Goal: Task Accomplishment & Management: Use online tool/utility

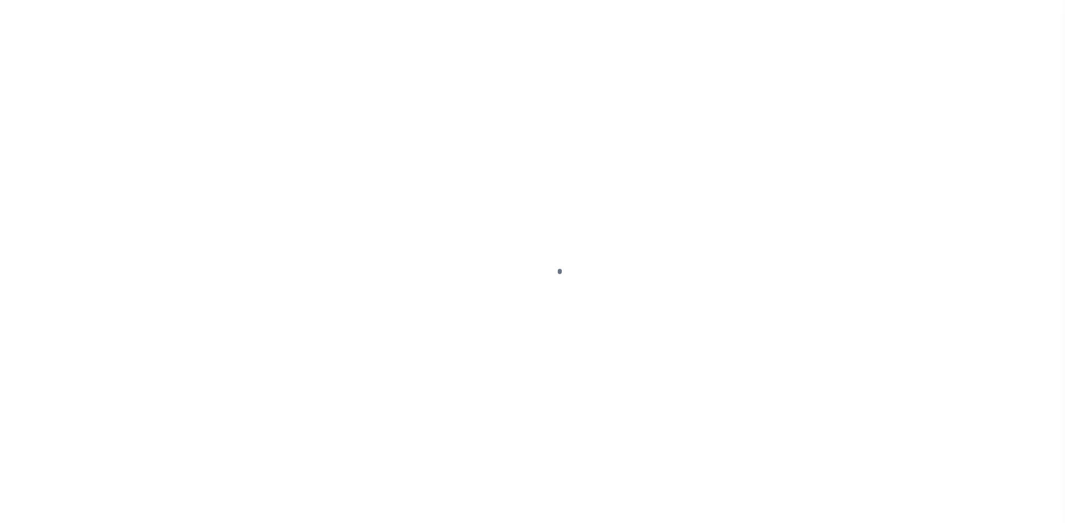
select select
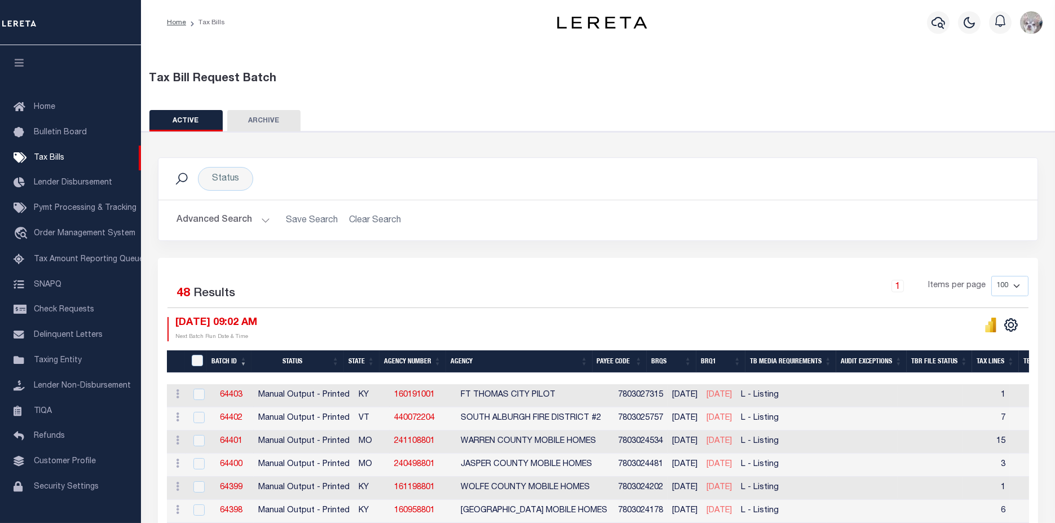
click at [201, 220] on button "Advanced Search" at bounding box center [223, 220] width 94 height 22
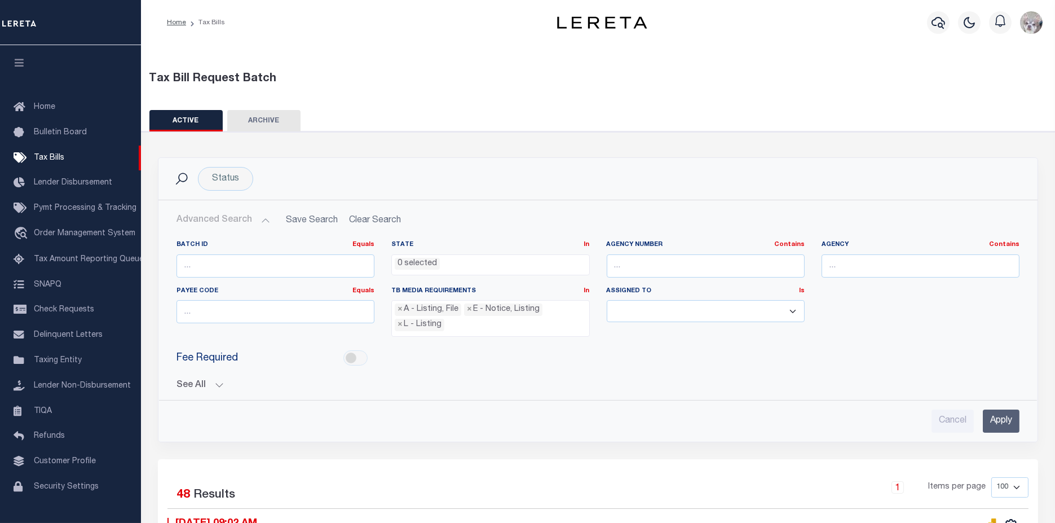
click at [192, 380] on button "See All" at bounding box center [597, 385] width 843 height 11
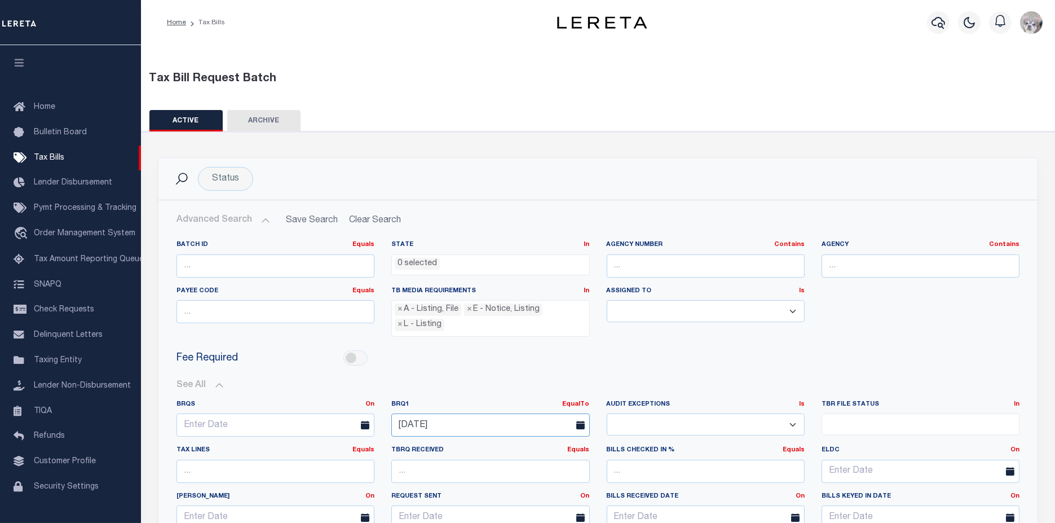
click at [467, 416] on input "[DATE]" at bounding box center [490, 424] width 198 height 23
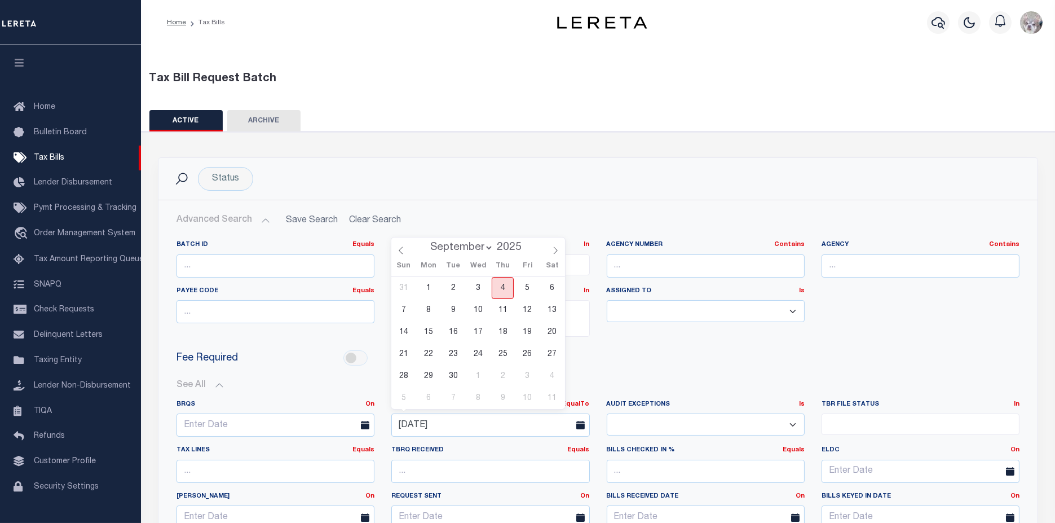
click at [502, 293] on span "4" at bounding box center [503, 288] width 22 height 22
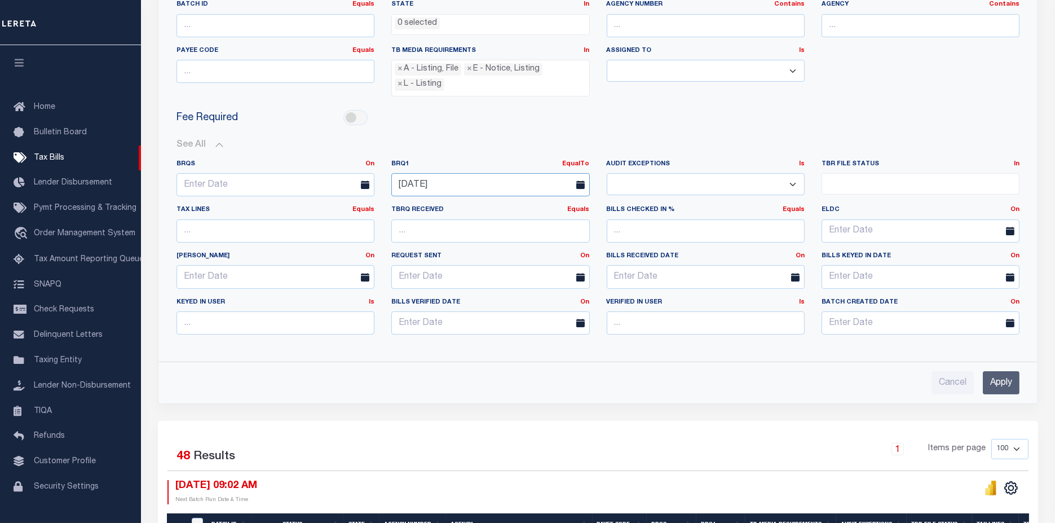
scroll to position [313, 0]
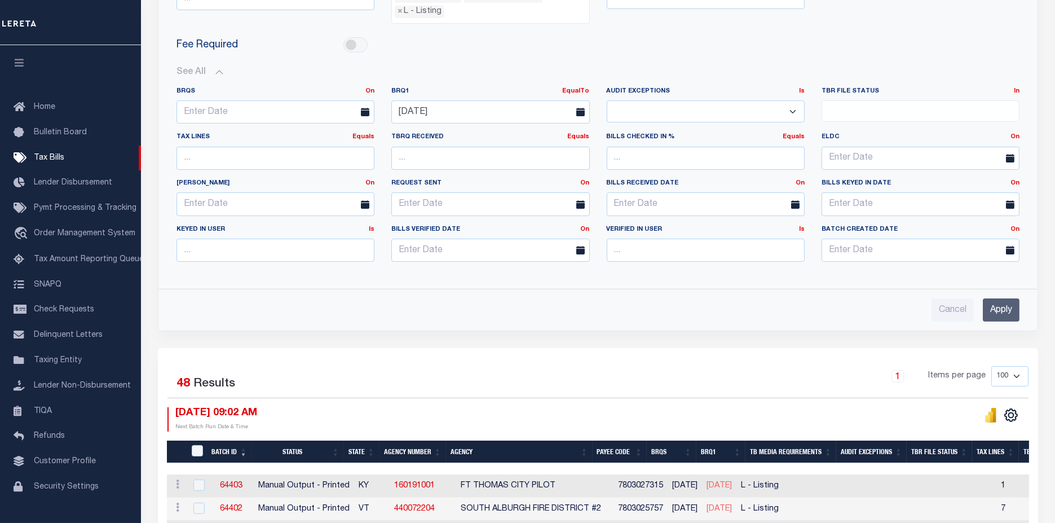
click at [986, 306] on input "Apply" at bounding box center [1001, 309] width 37 height 23
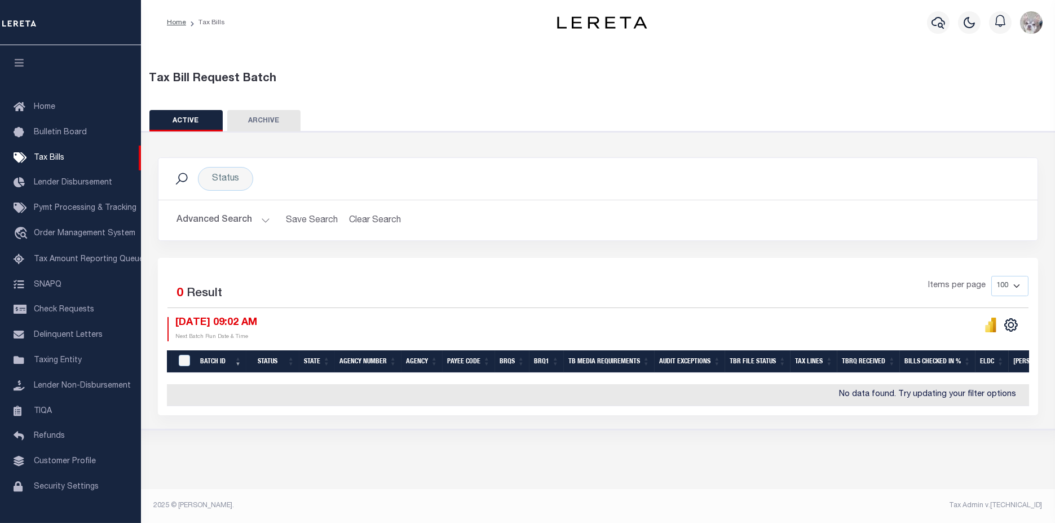
scroll to position [0, 0]
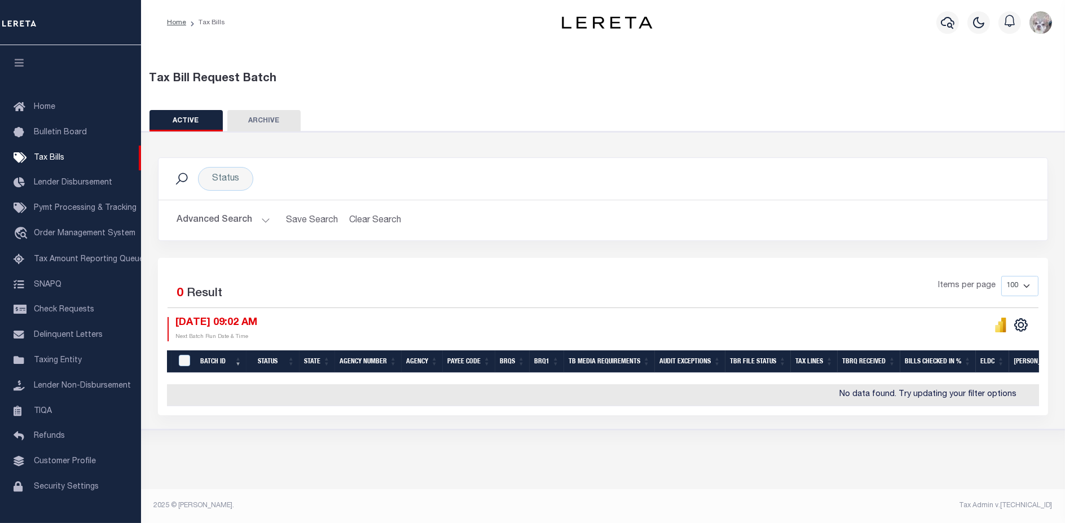
click at [212, 223] on button "Advanced Search" at bounding box center [223, 220] width 94 height 22
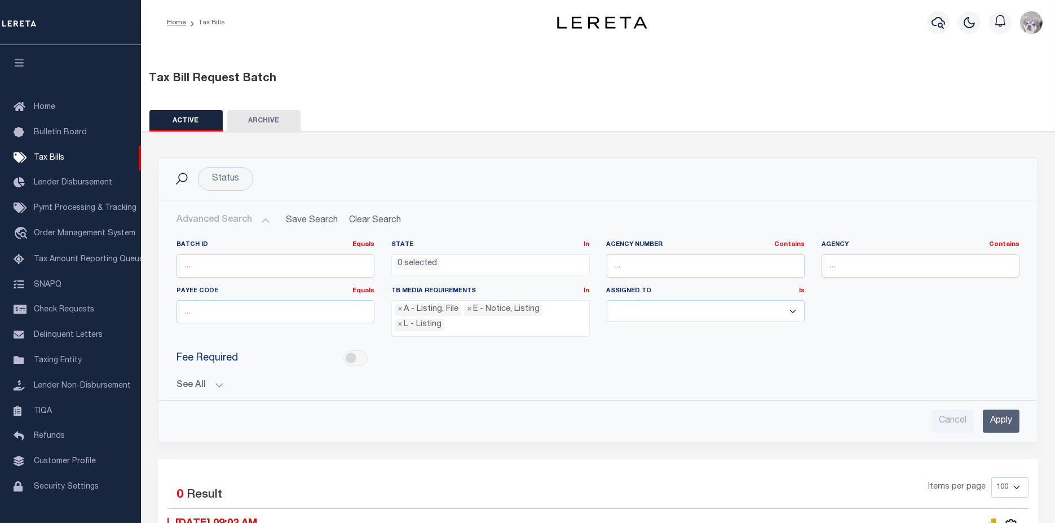
click at [182, 381] on button "See All" at bounding box center [597, 385] width 843 height 11
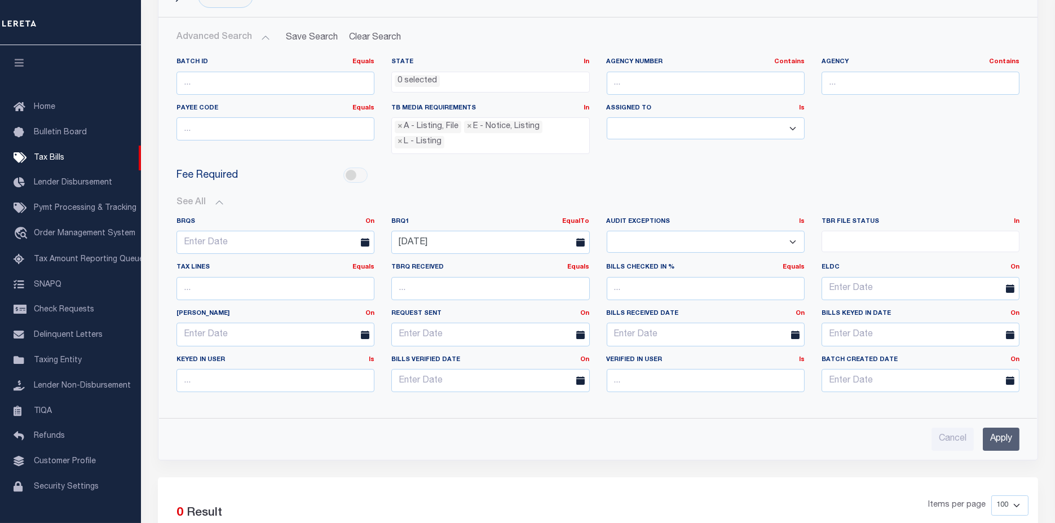
scroll to position [188, 0]
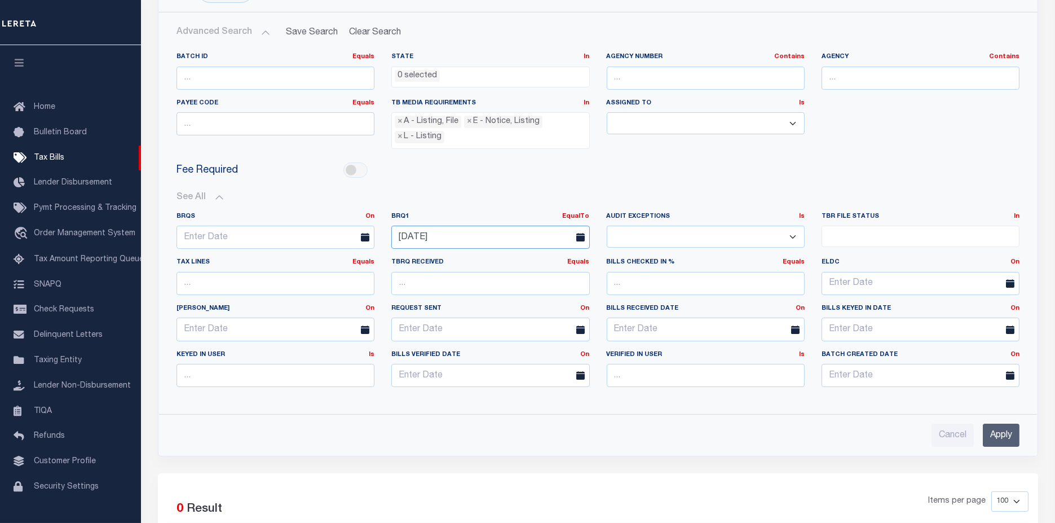
click at [456, 238] on input "[DATE]" at bounding box center [490, 237] width 198 height 23
click at [527, 302] on span "5" at bounding box center [527, 296] width 22 height 22
click at [1012, 430] on input "Apply" at bounding box center [1001, 434] width 37 height 23
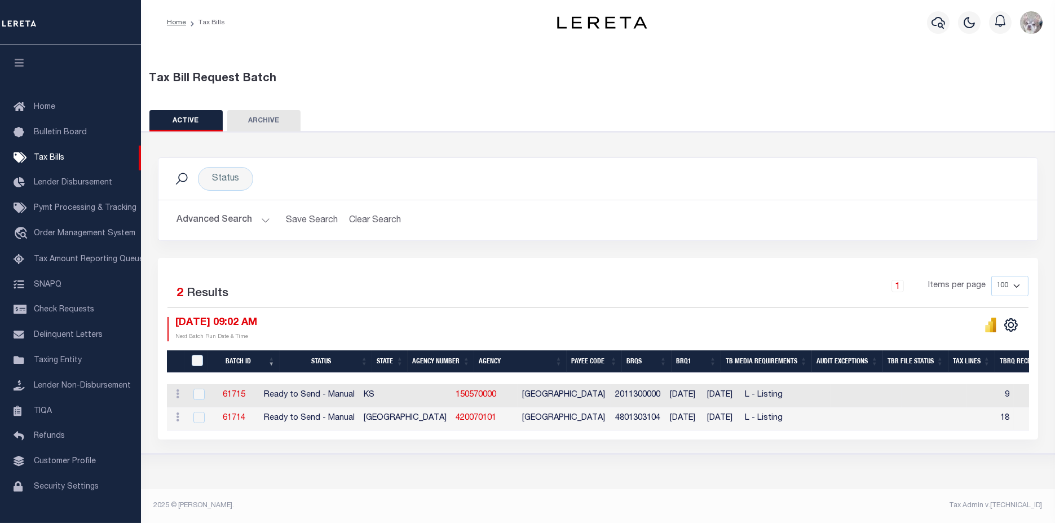
scroll to position [0, 0]
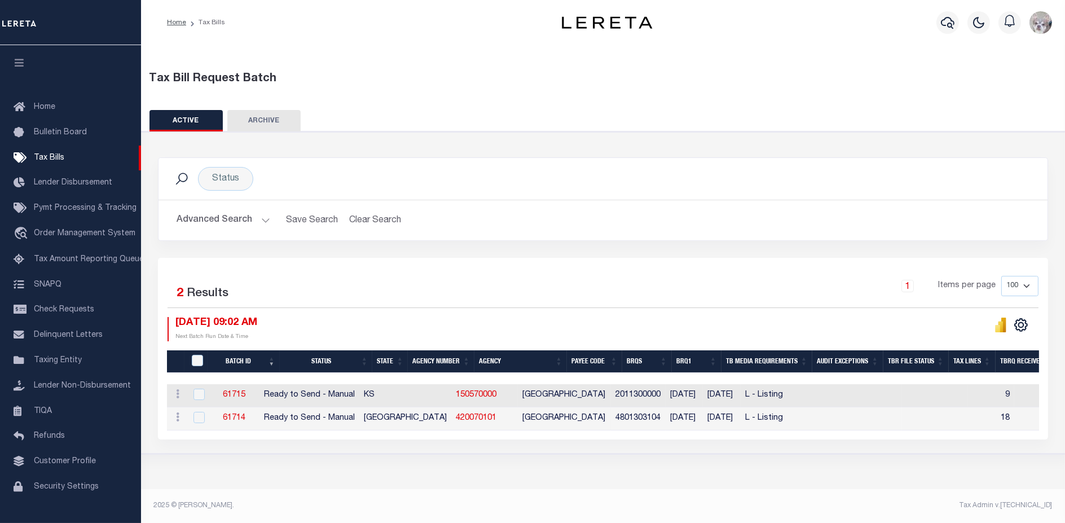
click at [203, 215] on button "Advanced Search" at bounding box center [223, 220] width 94 height 22
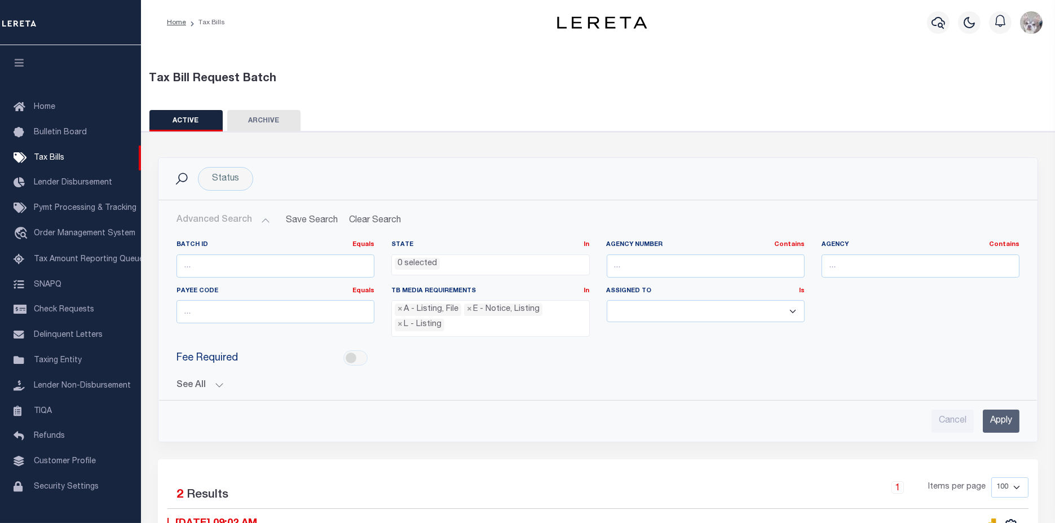
click at [175, 382] on div "Batch ID Equals Equals Is Not Equal To Is Greater Than Is Less Than State In In…" at bounding box center [598, 315] width 860 height 151
click at [195, 384] on button "See All" at bounding box center [597, 385] width 843 height 11
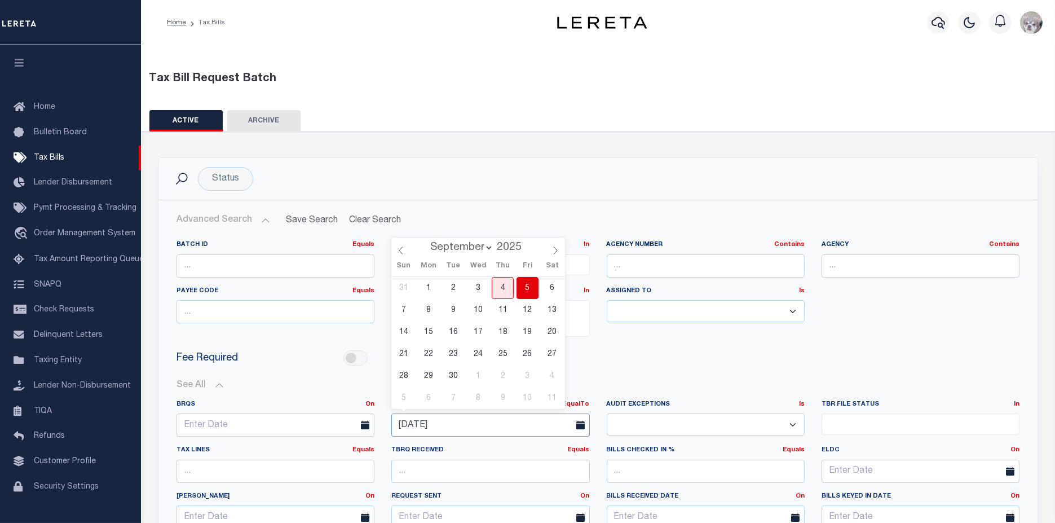
click at [454, 423] on input "[DATE]" at bounding box center [490, 424] width 198 height 23
click at [507, 295] on span "4" at bounding box center [503, 288] width 22 height 22
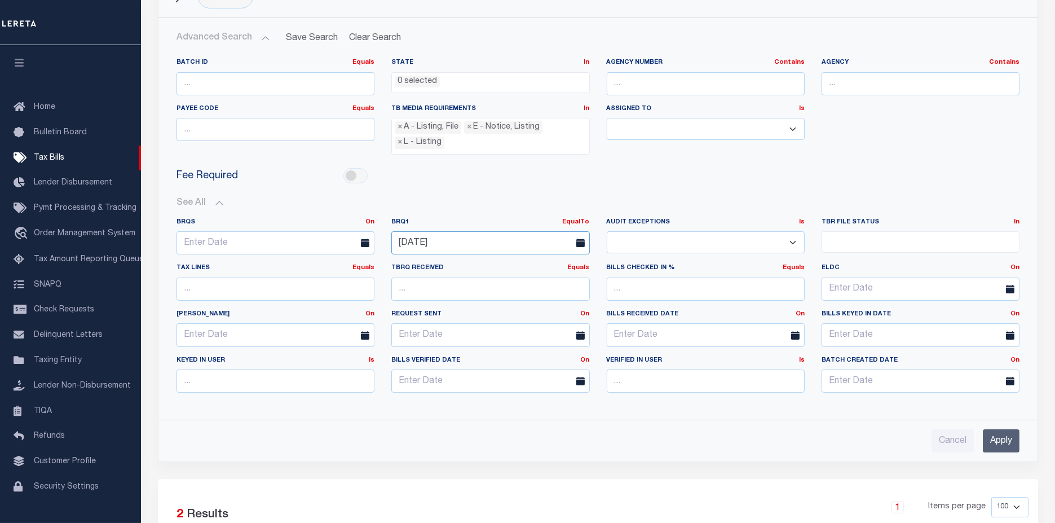
scroll to position [188, 0]
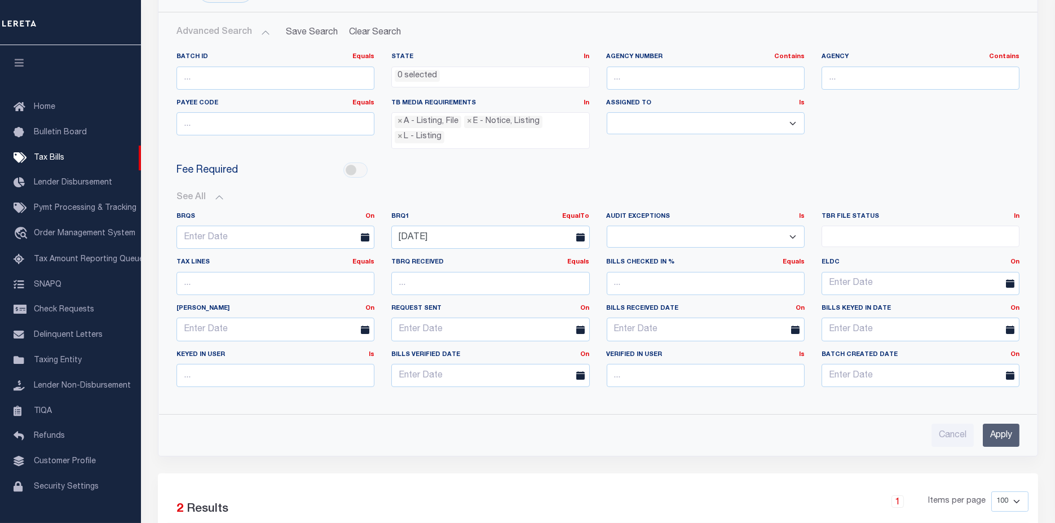
click at [995, 430] on input "Apply" at bounding box center [1001, 434] width 37 height 23
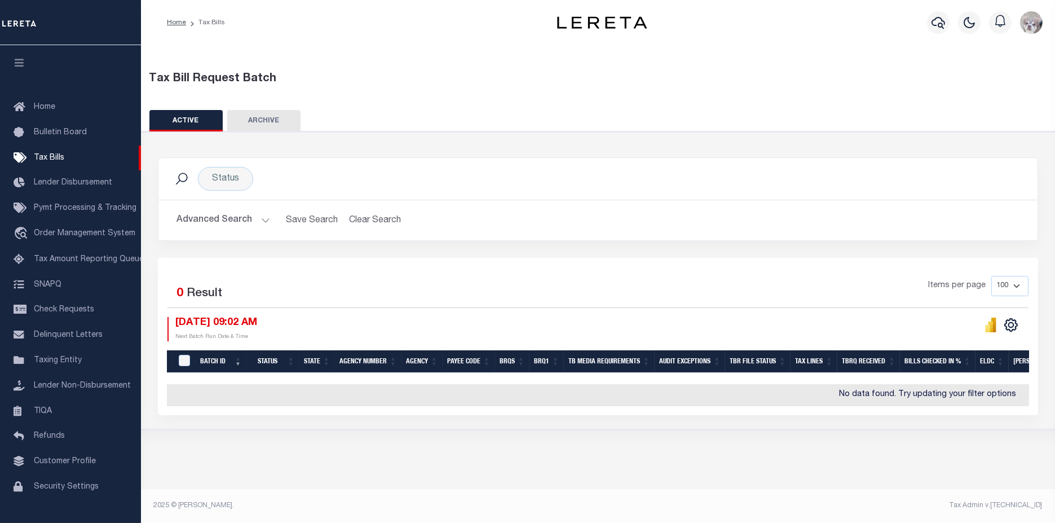
scroll to position [0, 0]
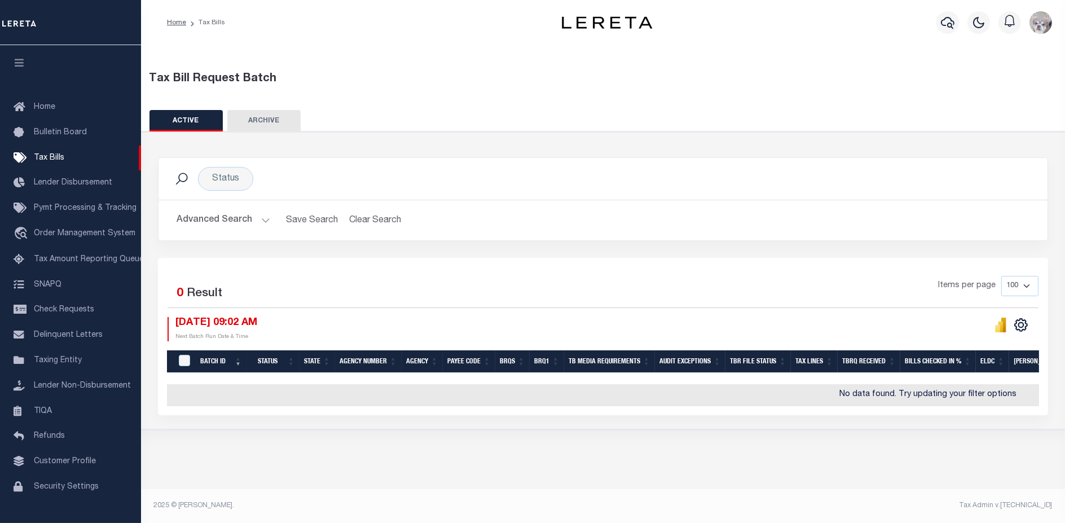
click at [227, 224] on button "Advanced Search" at bounding box center [223, 220] width 94 height 22
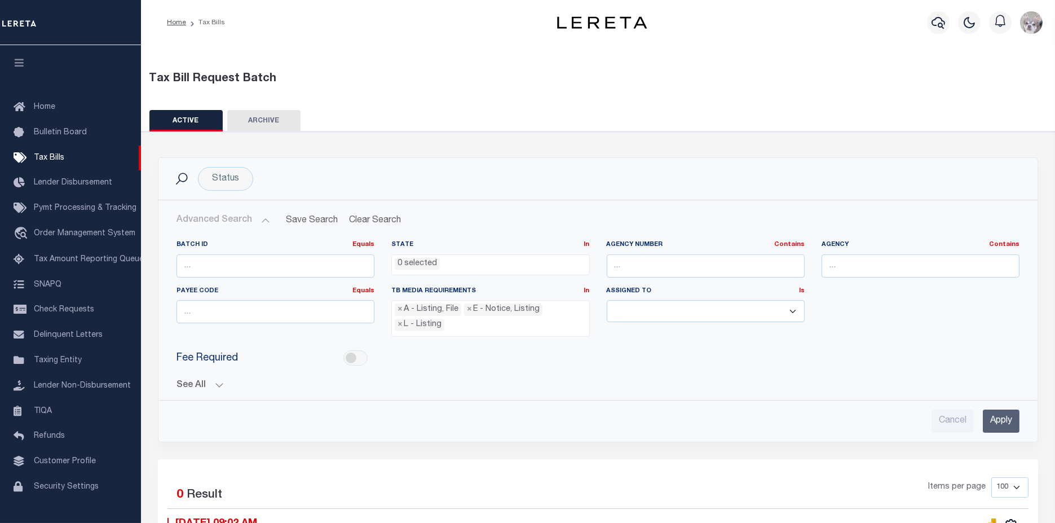
click at [192, 385] on button "See All" at bounding box center [597, 385] width 843 height 11
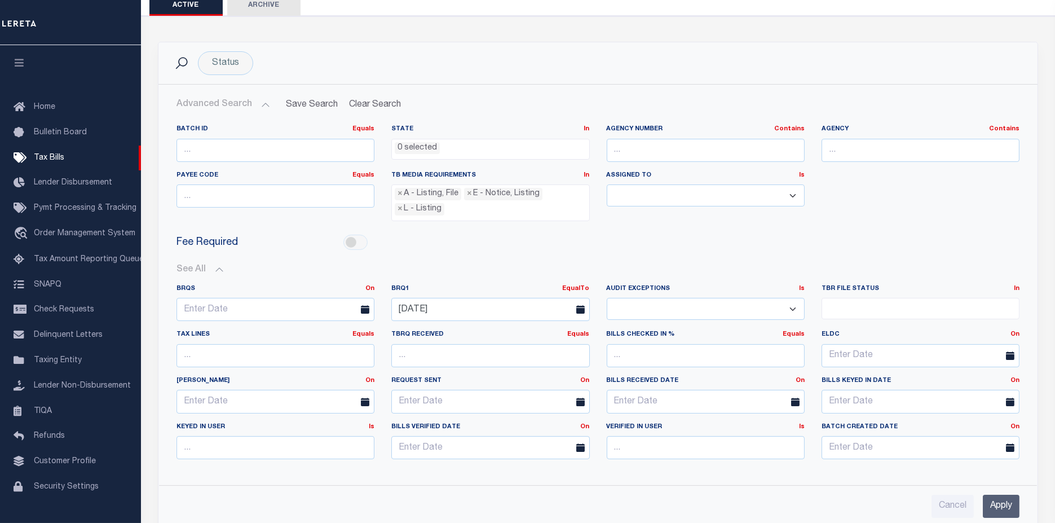
scroll to position [125, 0]
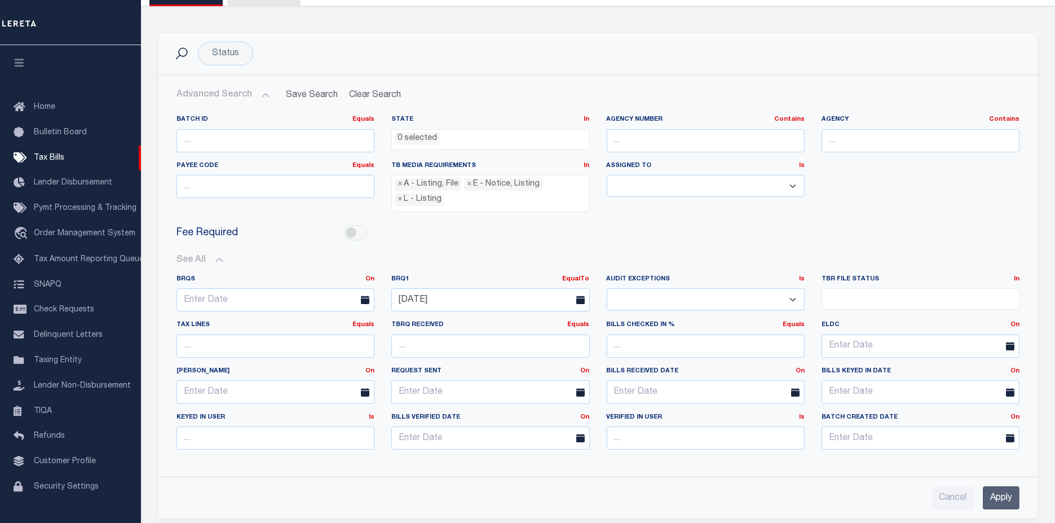
click at [579, 297] on icon at bounding box center [580, 299] width 8 height 8
click at [519, 291] on input "[DATE]" at bounding box center [490, 299] width 198 height 23
click at [502, 359] on span "4" at bounding box center [503, 359] width 22 height 22
click at [1001, 492] on input "Apply" at bounding box center [1001, 497] width 37 height 23
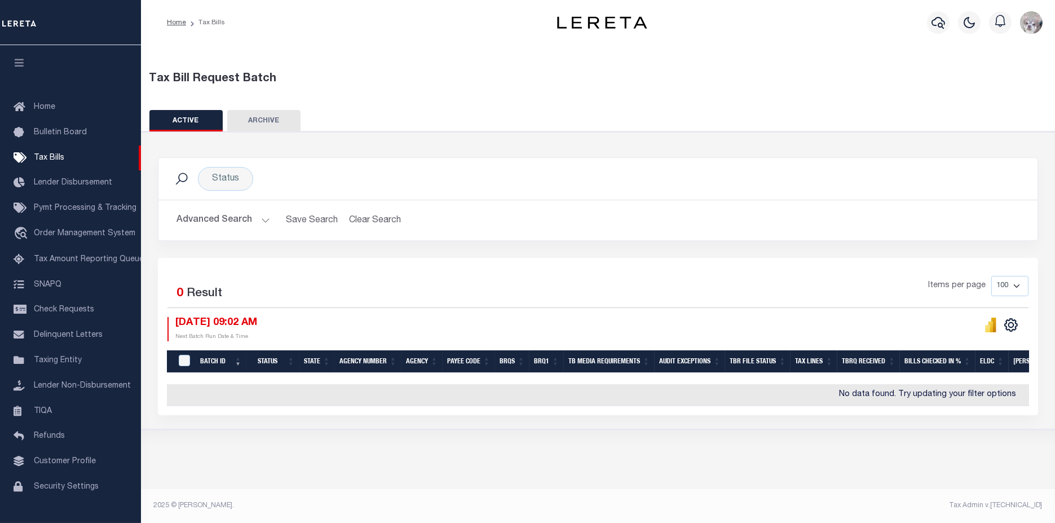
scroll to position [0, 0]
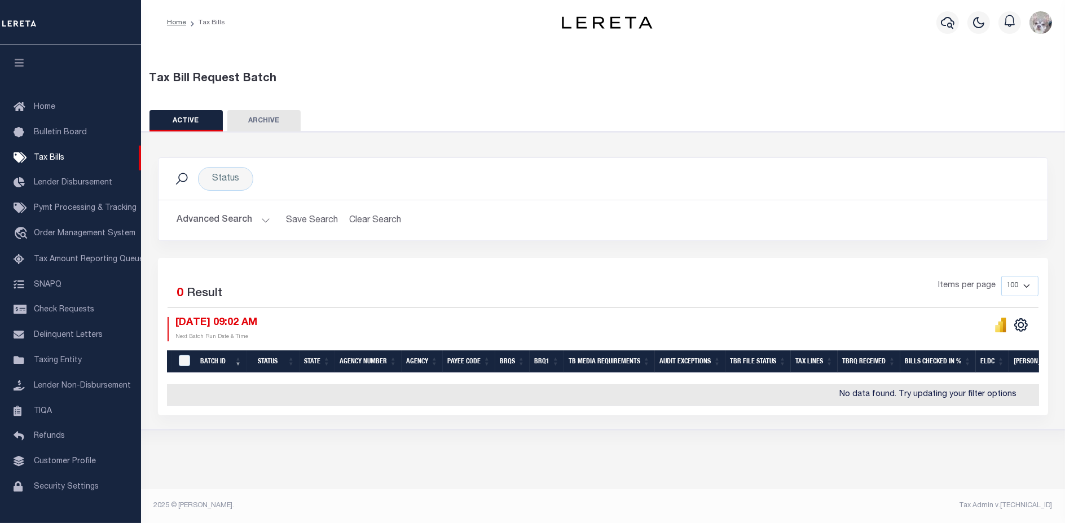
click at [213, 214] on button "Advanced Search" at bounding box center [223, 220] width 94 height 22
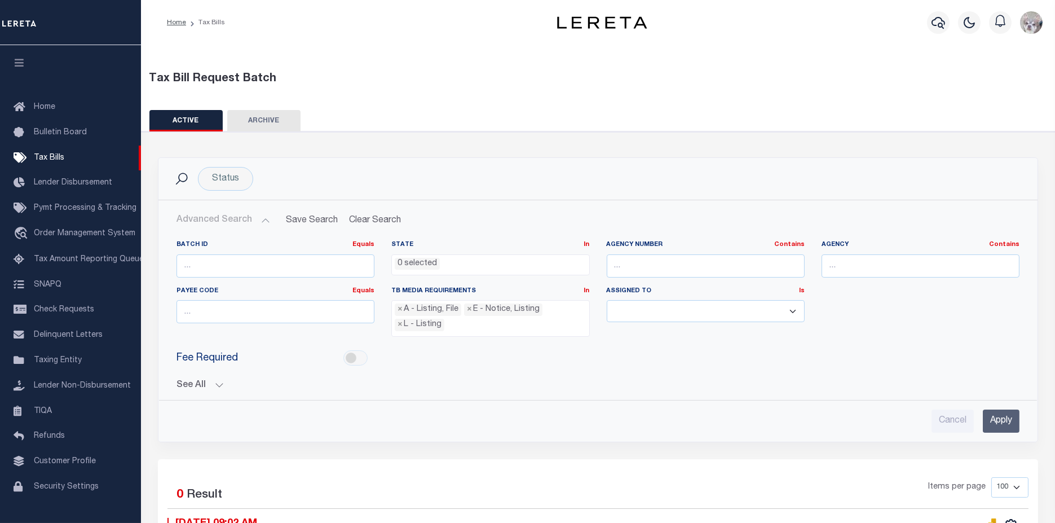
click at [182, 382] on button "See All" at bounding box center [597, 385] width 843 height 11
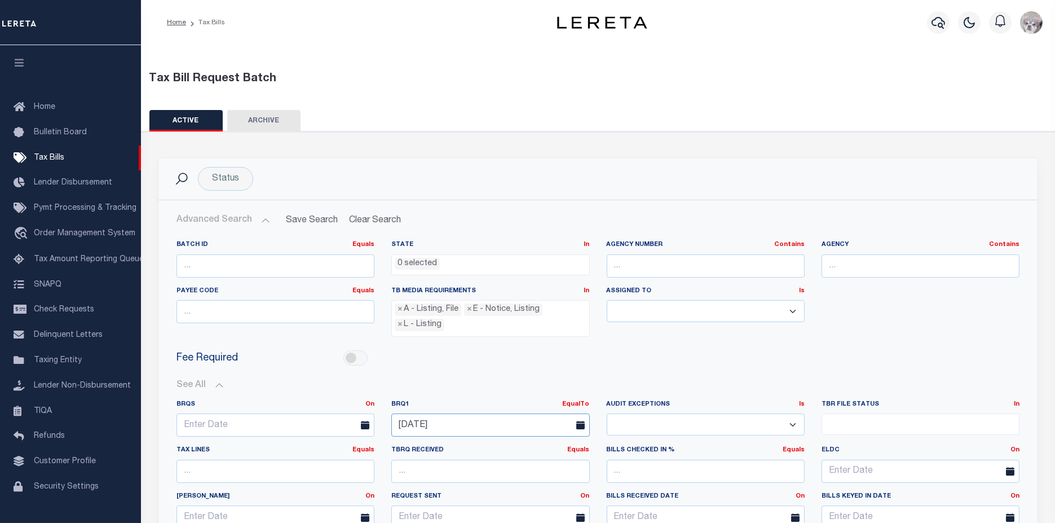
click at [454, 421] on input "[DATE]" at bounding box center [490, 424] width 198 height 23
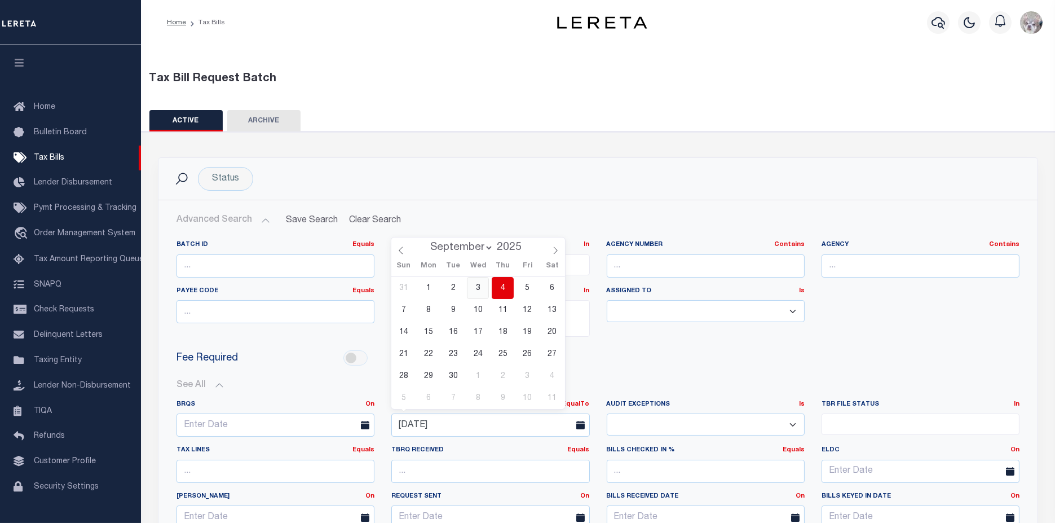
click at [483, 288] on span "3" at bounding box center [478, 288] width 22 height 22
type input "[DATE]"
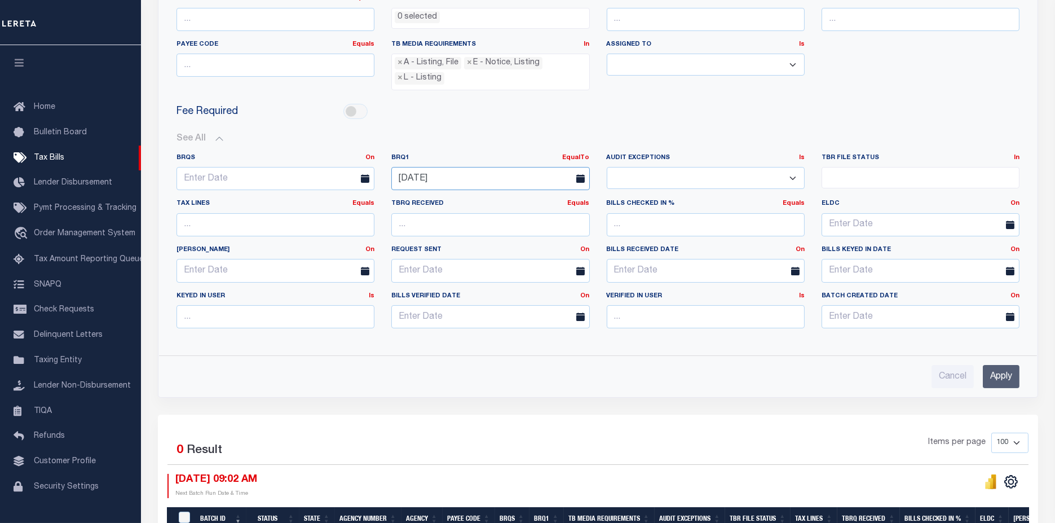
scroll to position [313, 0]
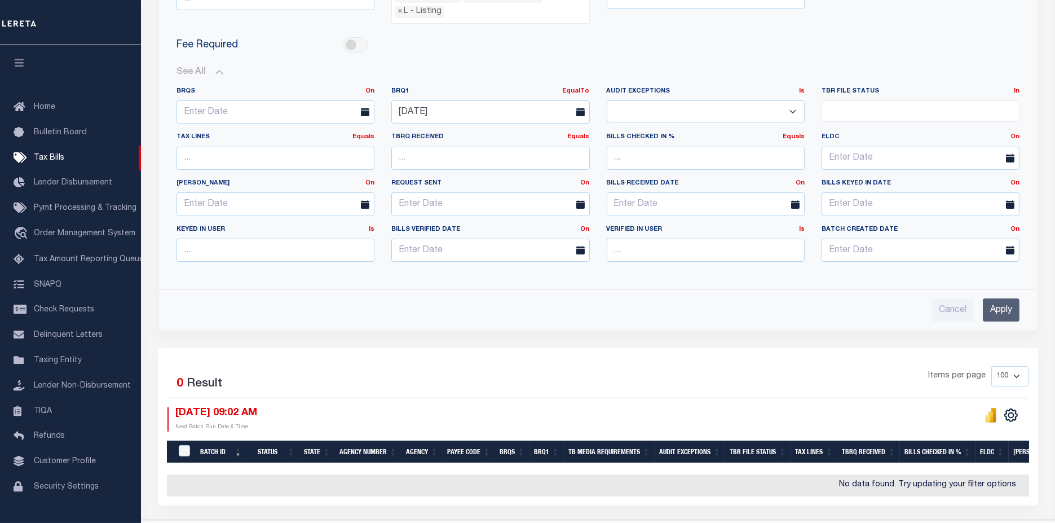
click at [1004, 312] on input "Apply" at bounding box center [1001, 309] width 37 height 23
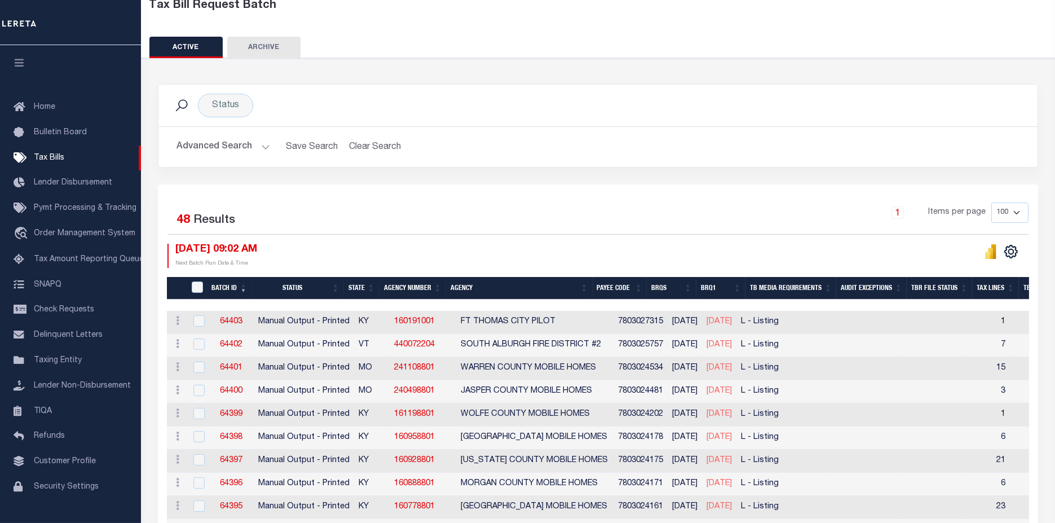
scroll to position [228, 0]
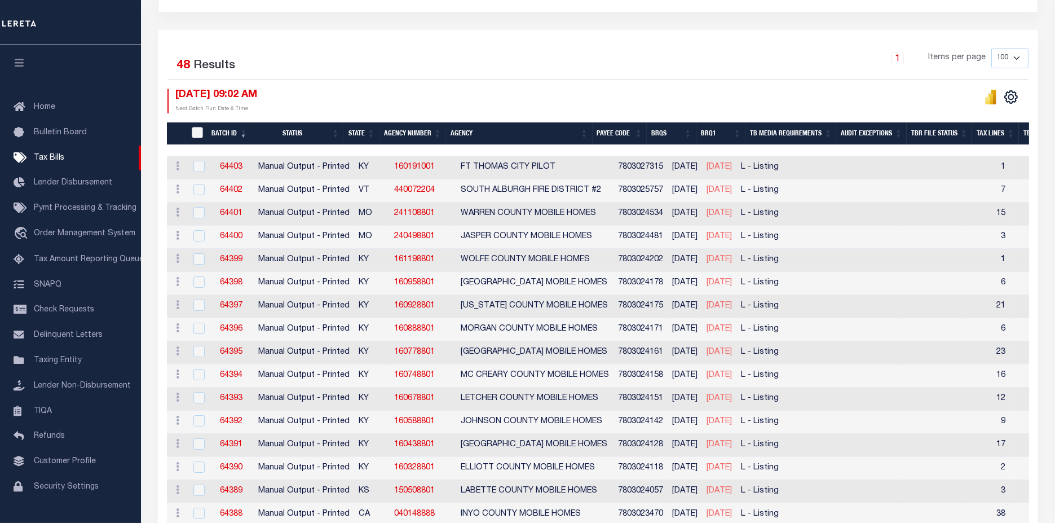
click at [193, 129] on input "TaxBillRequestBatchId" at bounding box center [197, 132] width 11 height 11
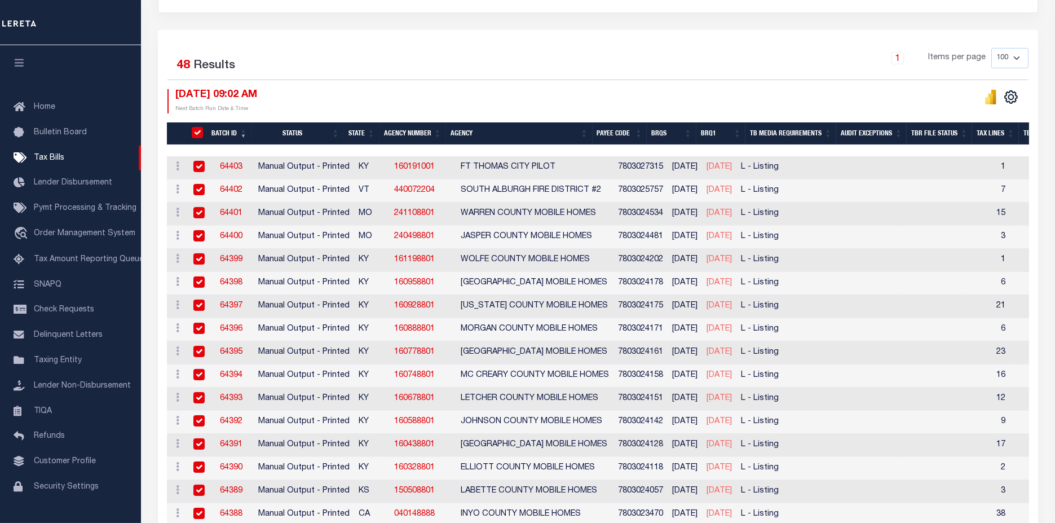
checkbox input "true"
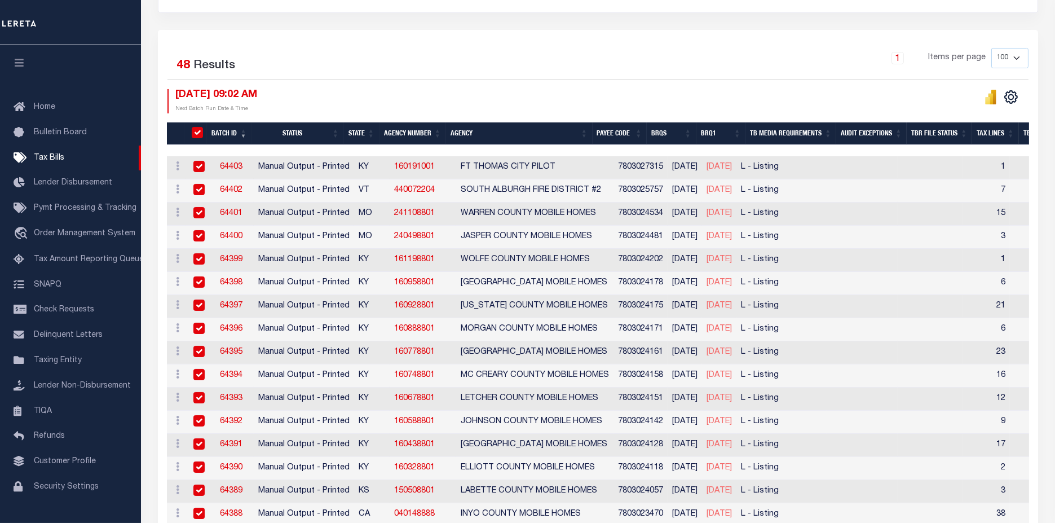
checkbox input "true"
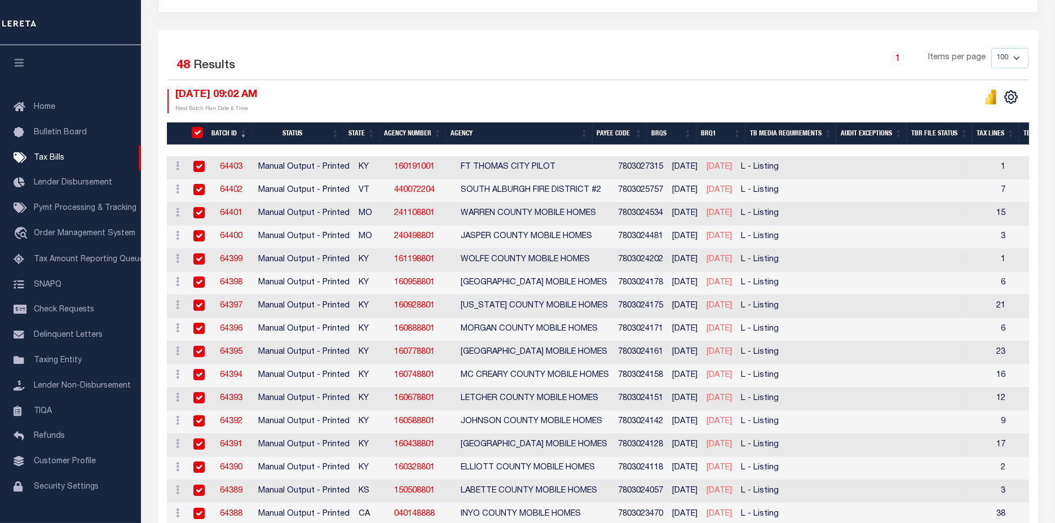
checkbox input "true"
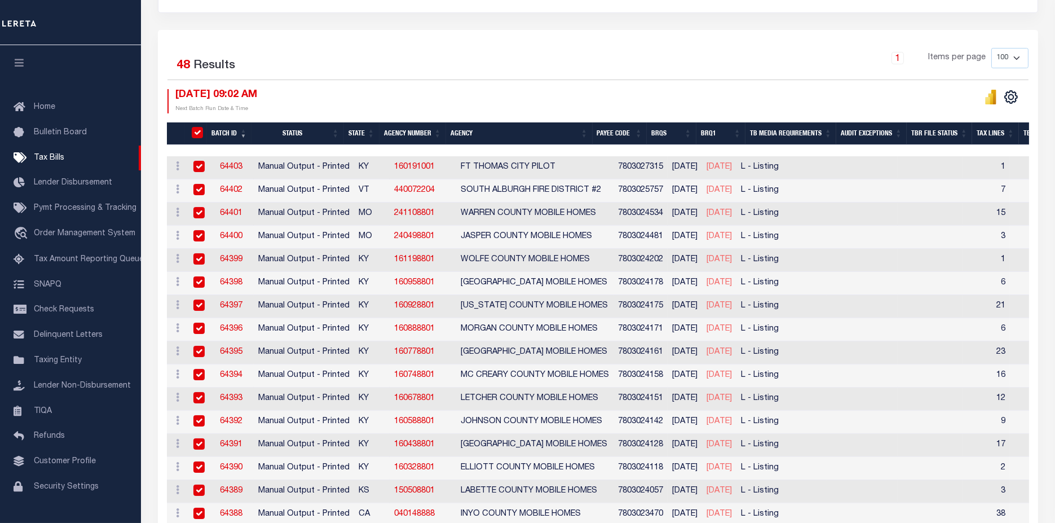
checkbox input "true"
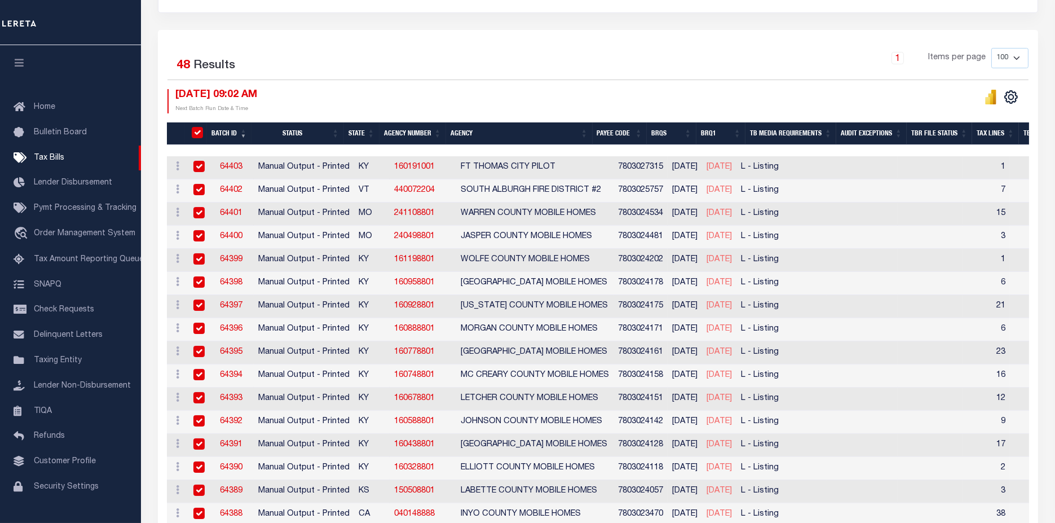
checkbox input "true"
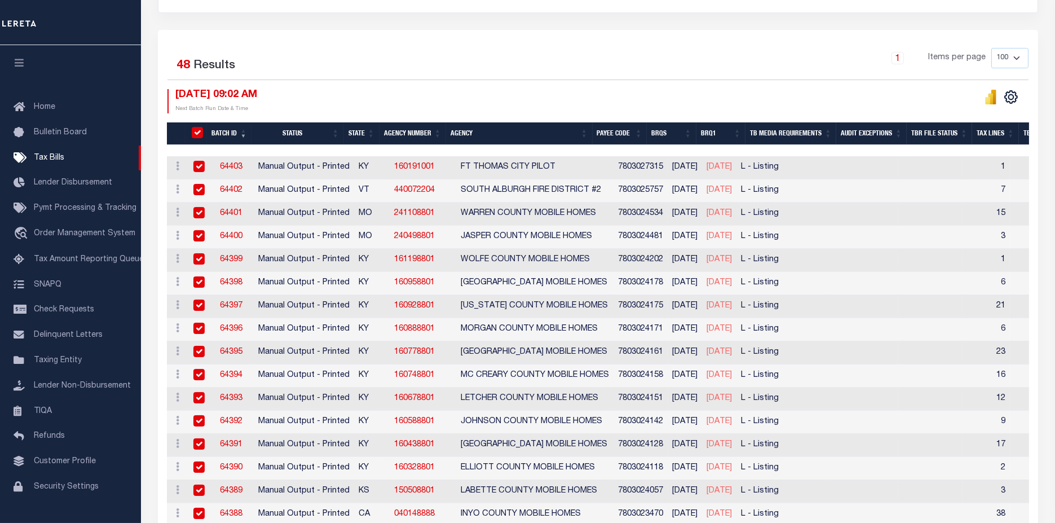
checkbox input "true"
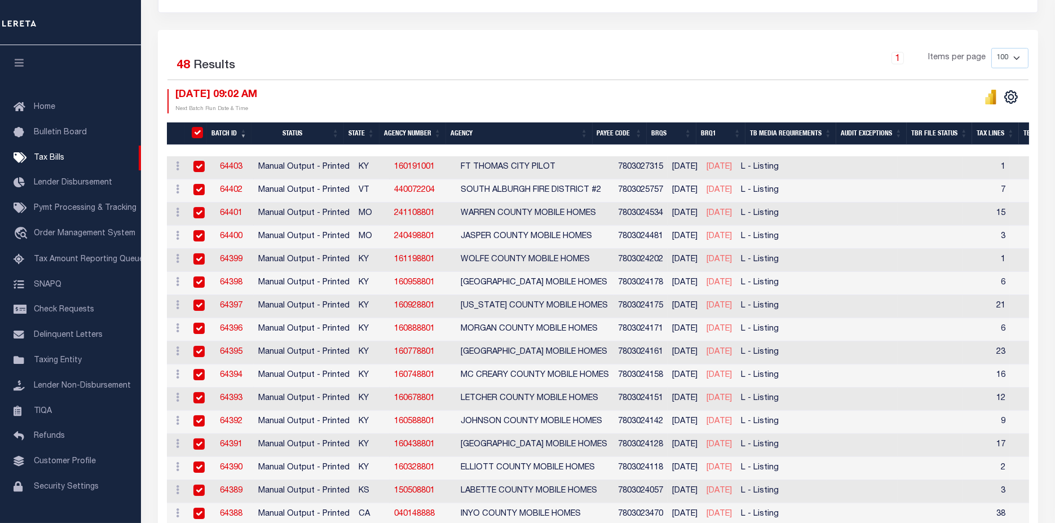
checkbox input "true"
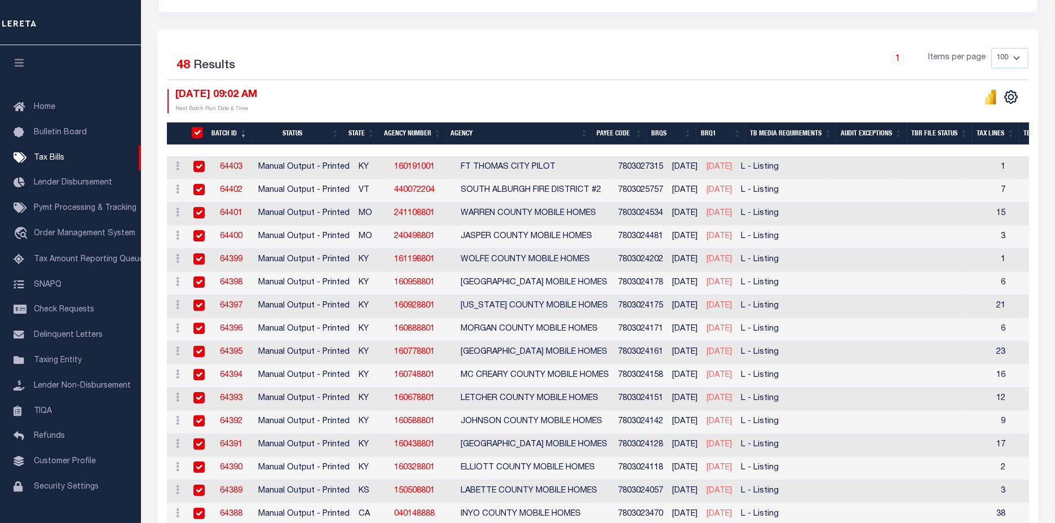
checkbox input "true"
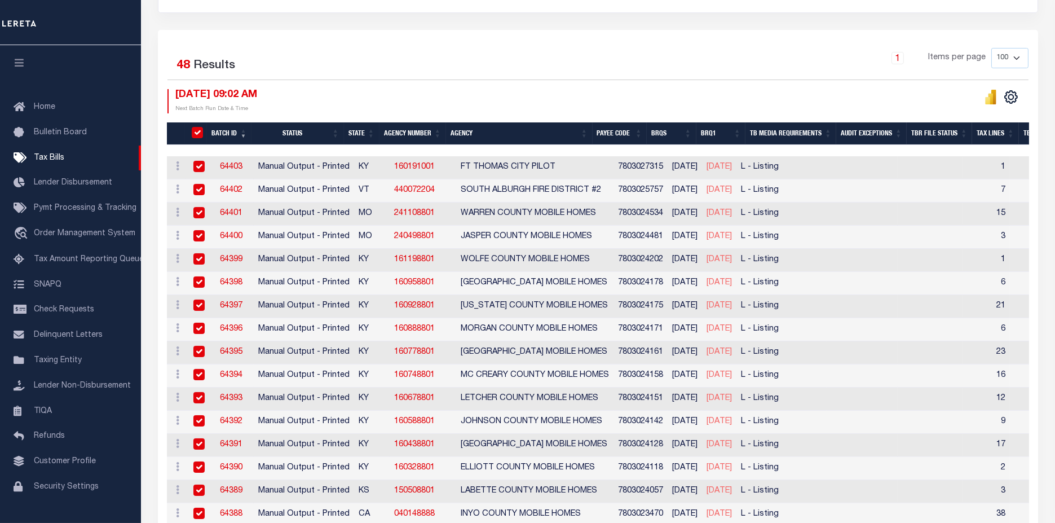
checkbox input "true"
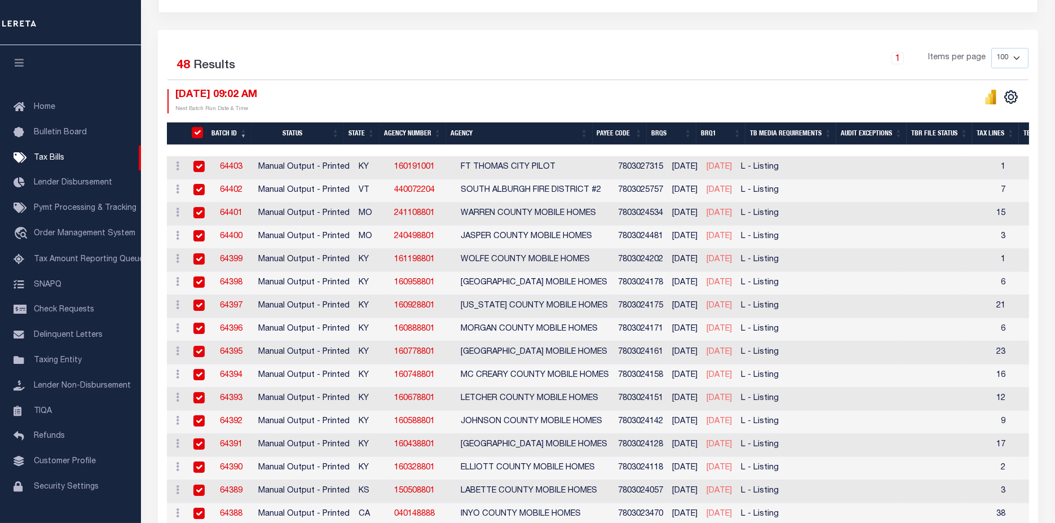
checkbox input "true"
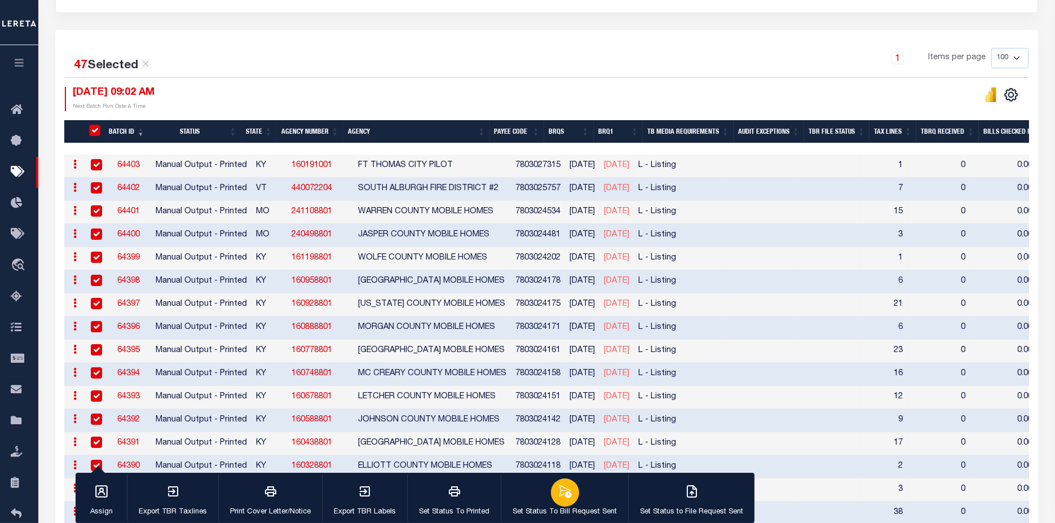
click at [568, 498] on div "button" at bounding box center [565, 492] width 28 height 28
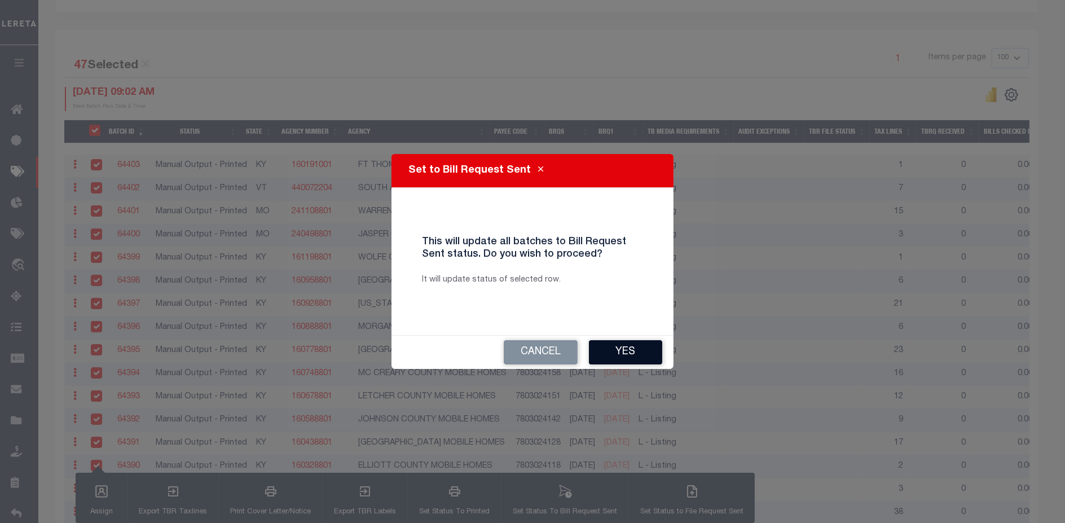
click at [646, 357] on button "Yes" at bounding box center [625, 352] width 73 height 24
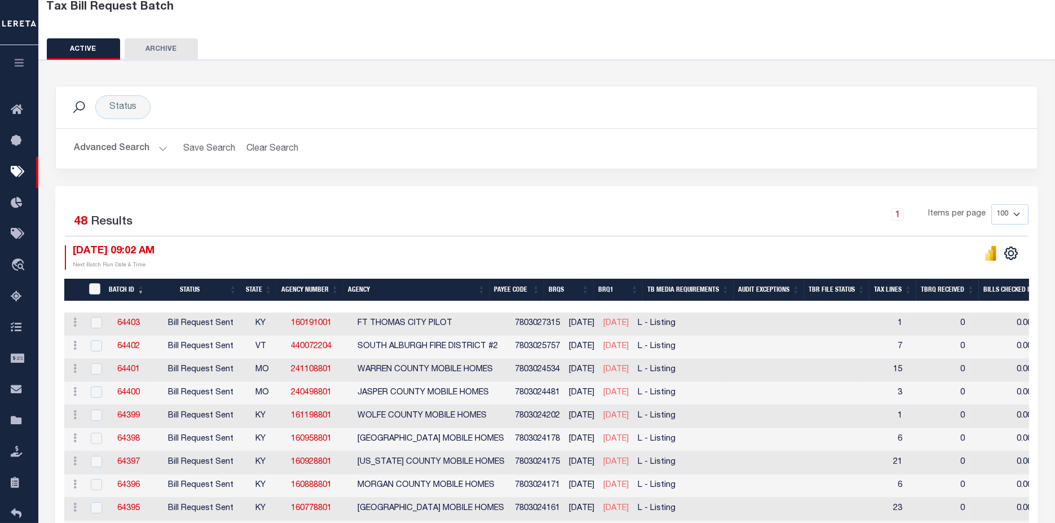
scroll to position [0, 0]
